Goal: Task Accomplishment & Management: Use online tool/utility

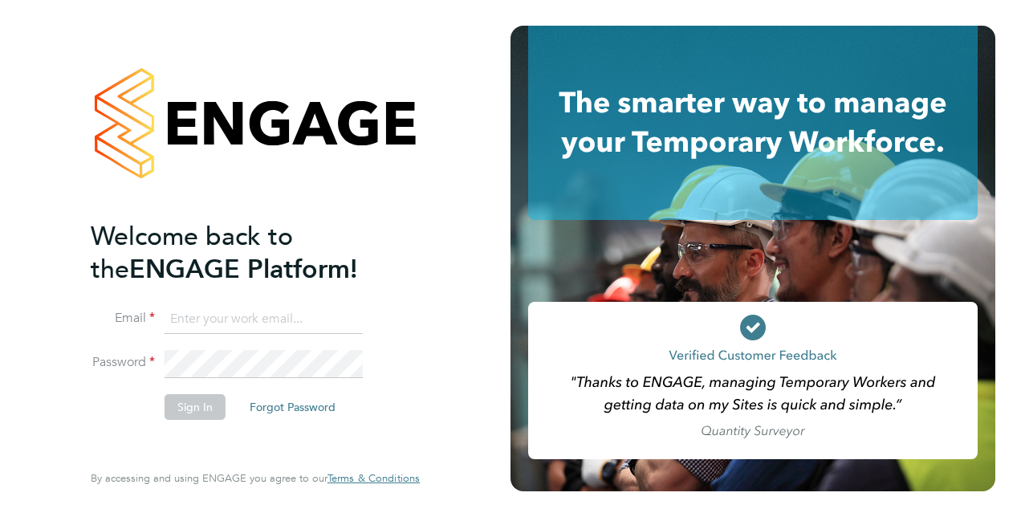
type input "[EMAIL_ADDRESS][DOMAIN_NAME]"
click at [179, 406] on button "Sign In" at bounding box center [194, 407] width 61 height 26
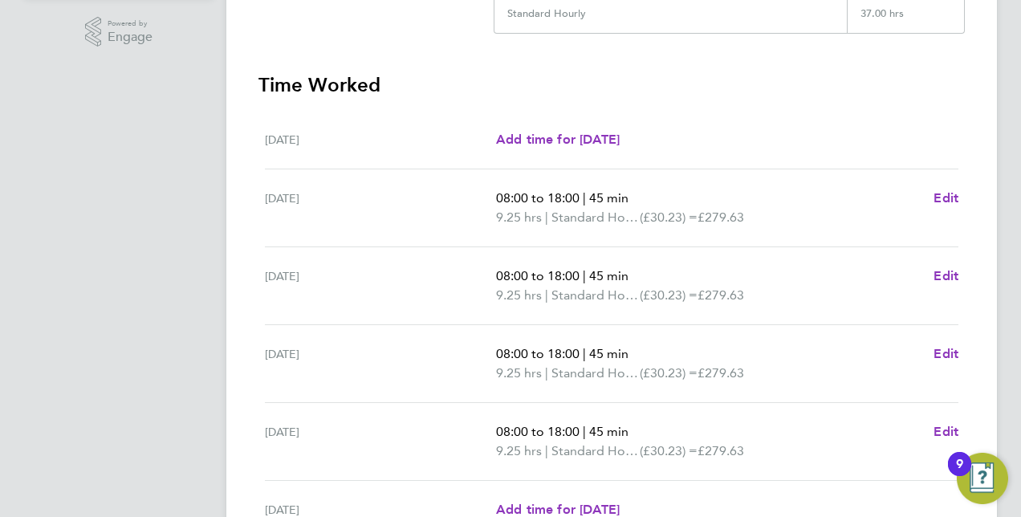
scroll to position [620, 0]
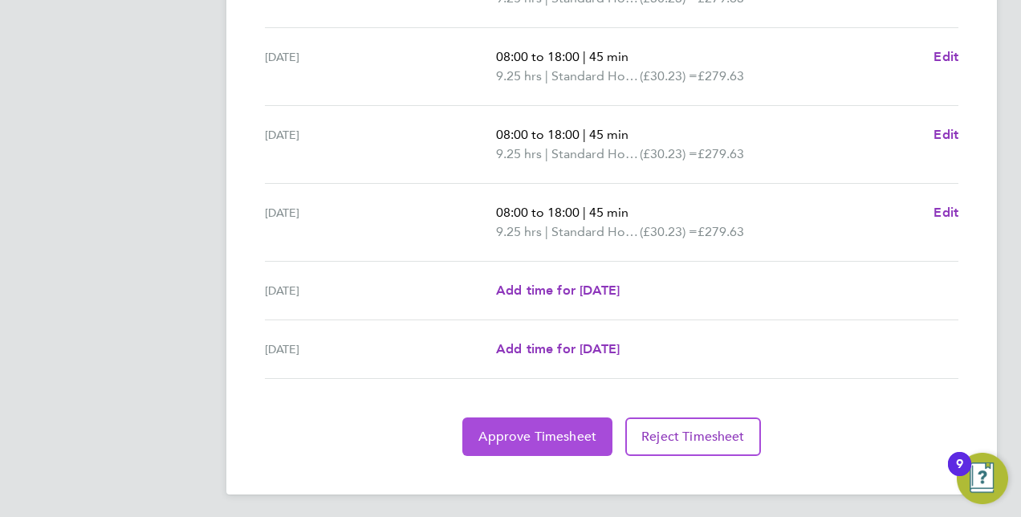
click at [520, 436] on span "Approve Timesheet" at bounding box center [537, 436] width 118 height 16
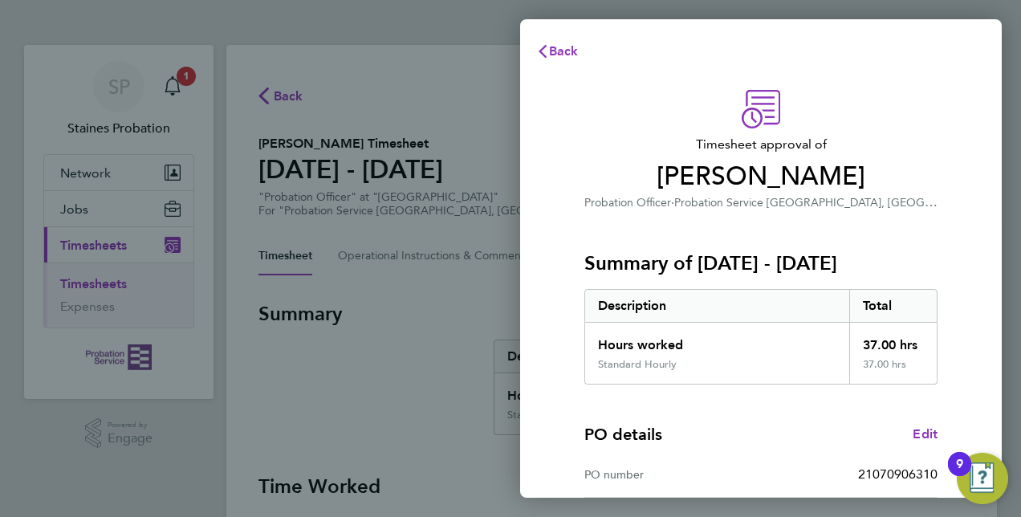
scroll to position [250, 0]
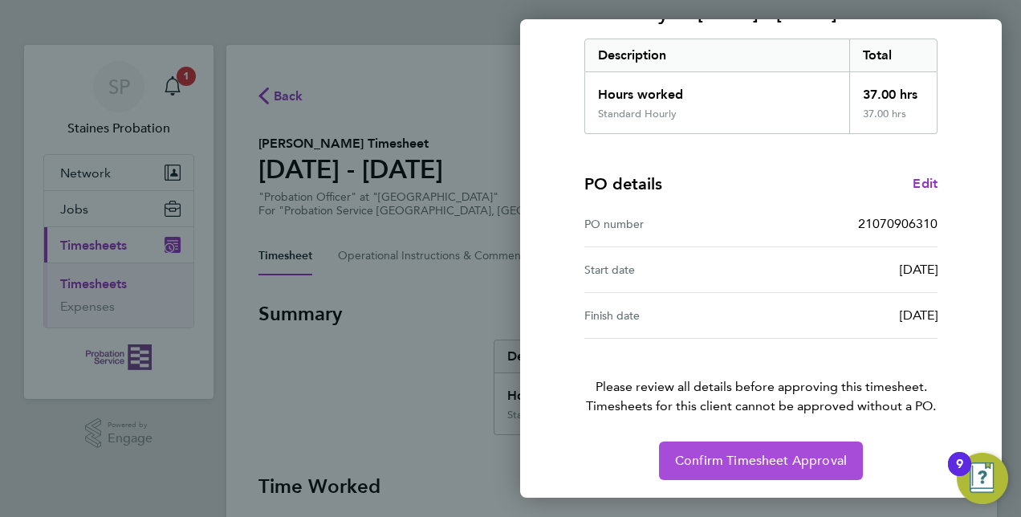
click at [796, 455] on span "Confirm Timesheet Approval" at bounding box center [761, 461] width 172 height 16
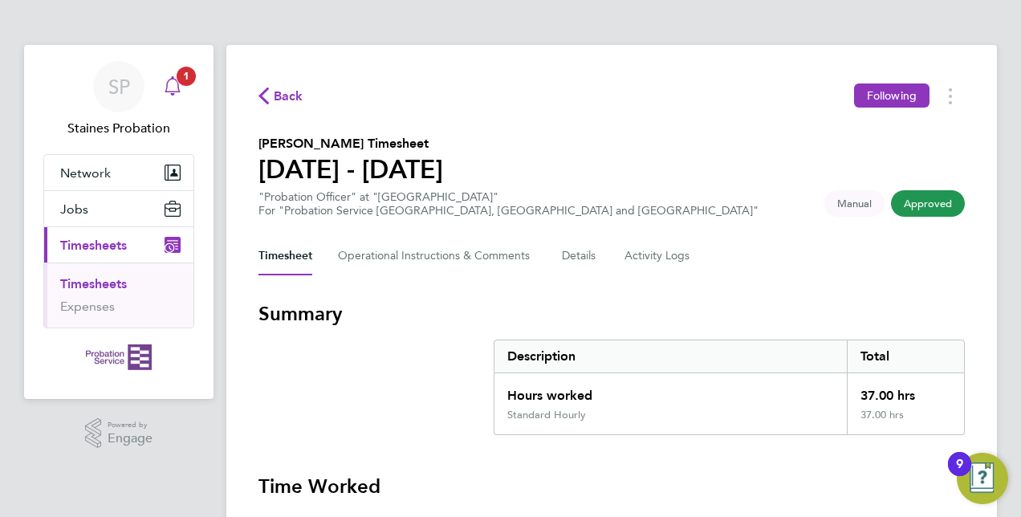
click at [180, 91] on icon "Main navigation" at bounding box center [171, 84] width 15 height 16
